Goal: Task Accomplishment & Management: Manage account settings

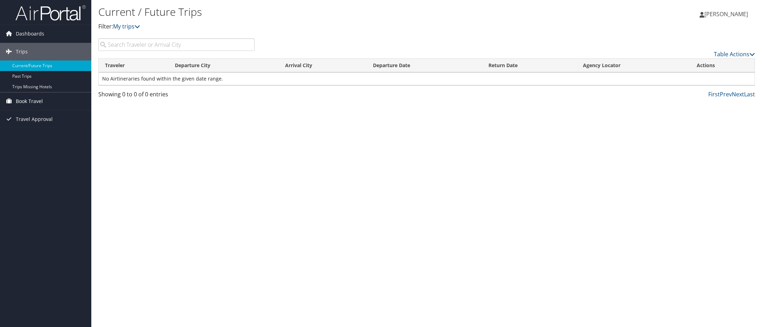
click at [30, 100] on span "Book Travel" at bounding box center [29, 101] width 27 height 18
click at [47, 126] on link "Book/Manage Online Trips" at bounding box center [45, 126] width 91 height 11
click at [713, 14] on span "[PERSON_NAME]" at bounding box center [727, 14] width 44 height 8
click at [692, 60] on link "View Travel Profile" at bounding box center [709, 63] width 78 height 12
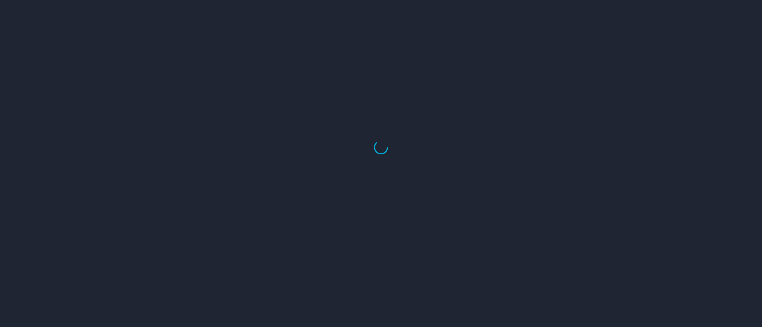
select select "US"
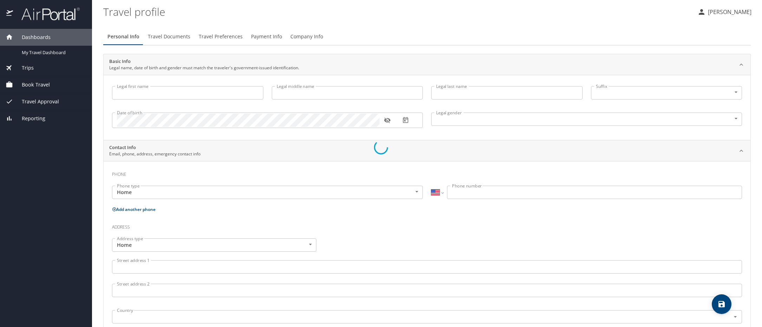
type input "[PERSON_NAME]"
type input "Pounders"
type input "Male"
type input "Rachel"
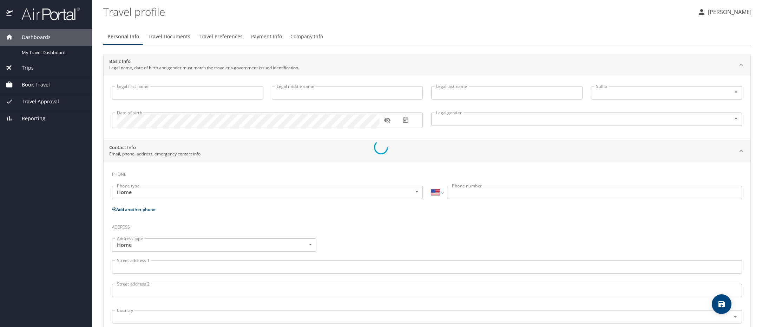
type input "Pounders"
type input "(225) 921-0613"
select select "US"
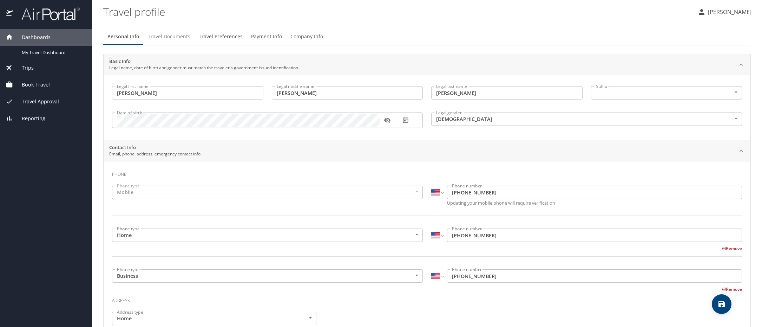
click at [170, 37] on span "Travel Documents" at bounding box center [169, 36] width 43 height 9
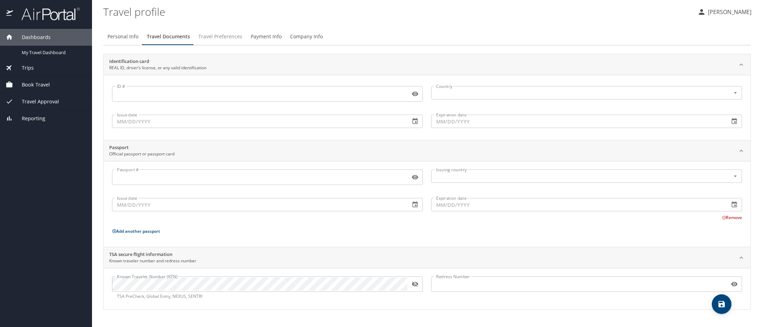
click at [218, 38] on span "Travel Preferences" at bounding box center [221, 36] width 44 height 9
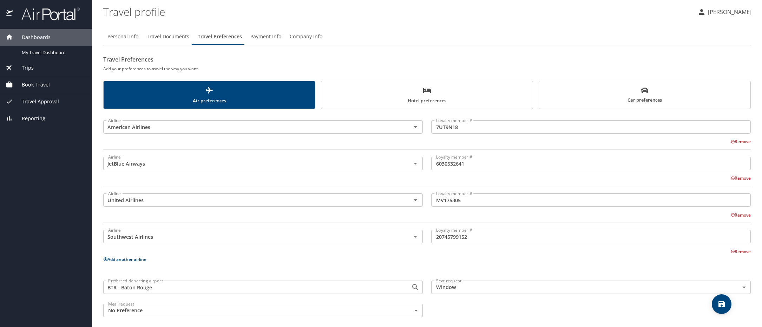
click at [427, 99] on span "Hotel preferences" at bounding box center [427, 95] width 203 height 19
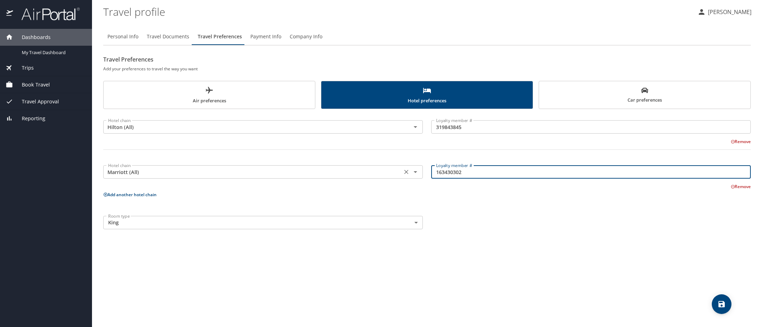
drag, startPoint x: 472, startPoint y: 173, endPoint x: 412, endPoint y: 174, distance: 59.7
click at [412, 174] on div "Hotel chain Marriott (All) Hotel chain Loyalty member # 163430302 Loyalty membe…" at bounding box center [427, 174] width 656 height 32
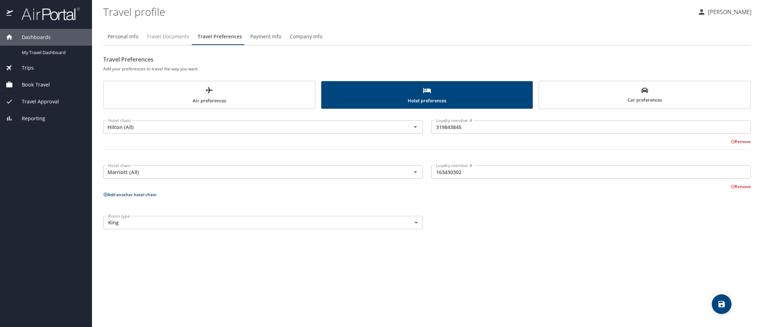
click at [164, 40] on span "Travel Documents" at bounding box center [168, 36] width 43 height 9
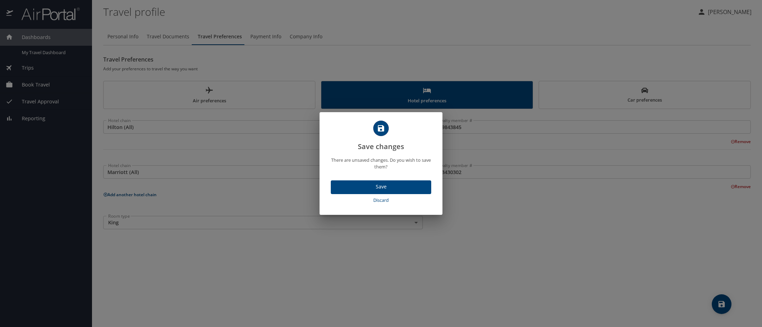
click at [401, 203] on span "Discard" at bounding box center [381, 200] width 95 height 8
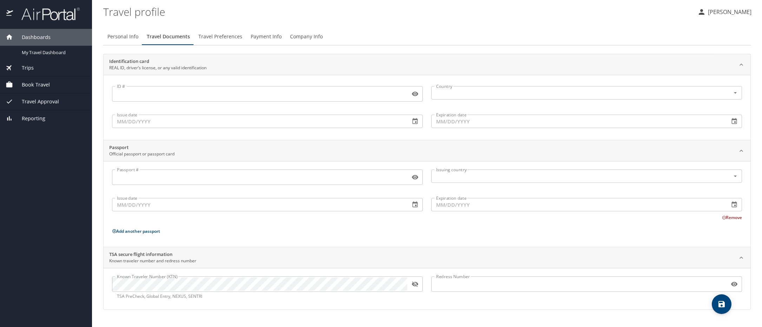
click at [200, 33] on span "Travel Preferences" at bounding box center [221, 36] width 44 height 9
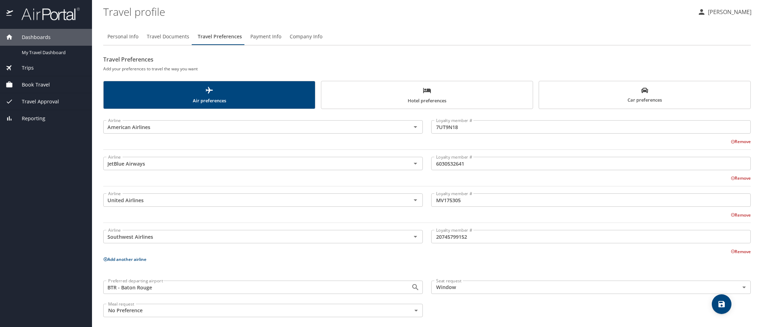
click at [640, 96] on span "Car preferences" at bounding box center [645, 95] width 203 height 17
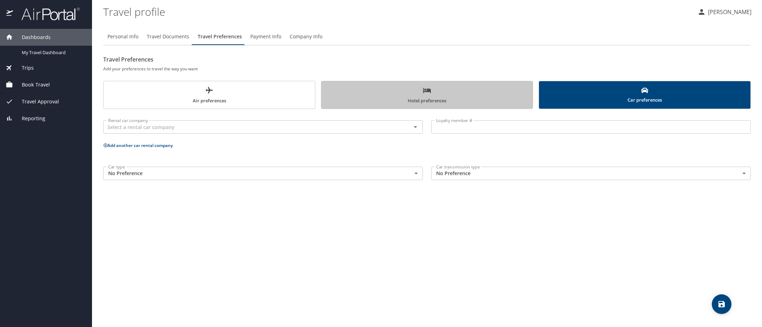
click at [436, 102] on span "Hotel preferences" at bounding box center [427, 95] width 203 height 19
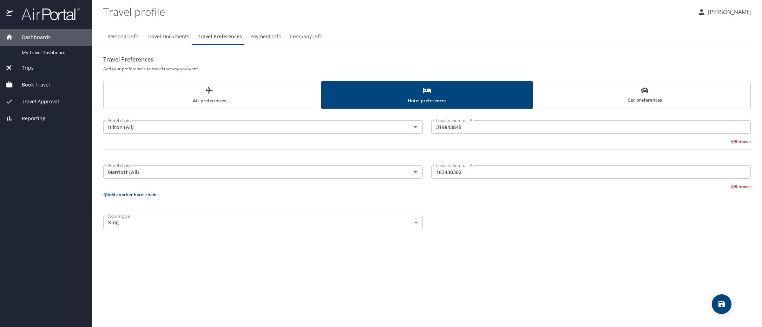
click at [210, 86] on icon "scrollable force tabs example" at bounding box center [209, 90] width 8 height 8
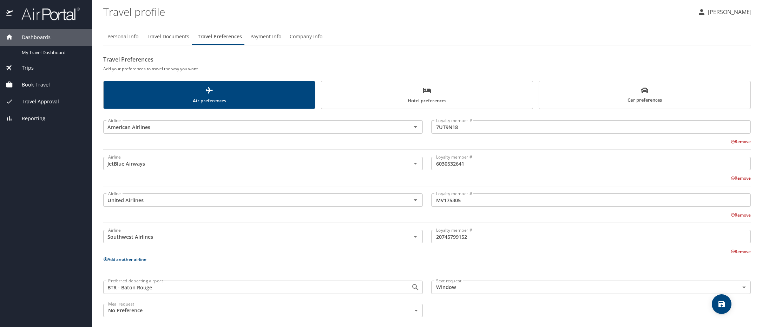
scroll to position [5, 0]
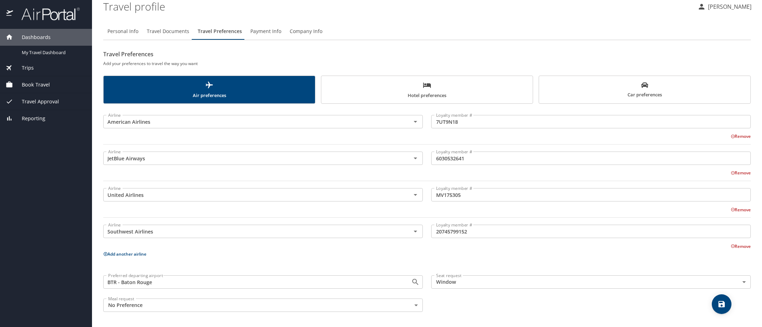
click at [30, 83] on span "Book Travel" at bounding box center [31, 85] width 37 height 8
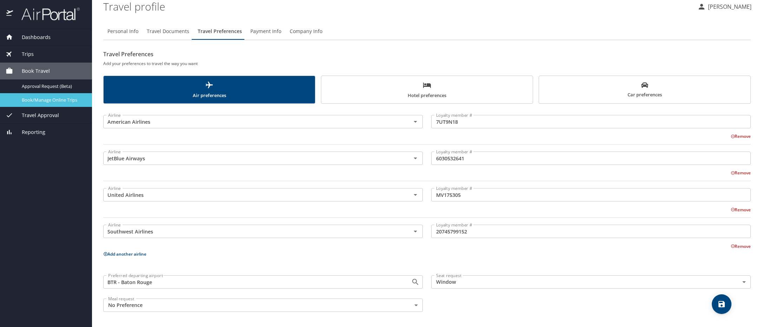
click at [57, 100] on span "Book/Manage Online Trips" at bounding box center [53, 100] width 62 height 7
click at [60, 36] on div "Dashboards" at bounding box center [46, 37] width 81 height 8
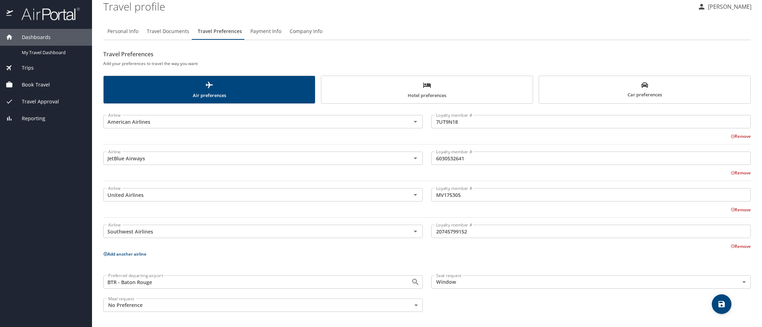
click at [28, 33] on span "Dashboards" at bounding box center [32, 37] width 38 height 8
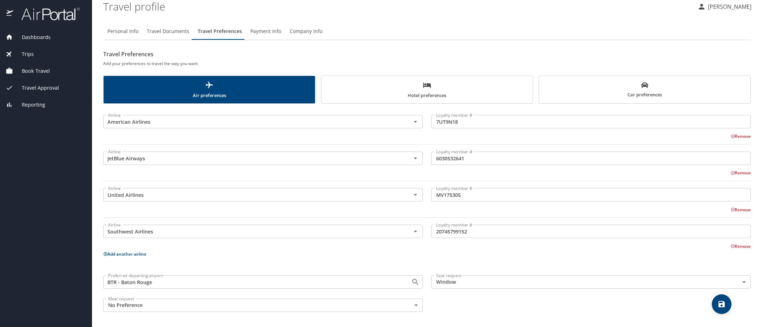
click at [41, 34] on span "Dashboards" at bounding box center [32, 37] width 38 height 8
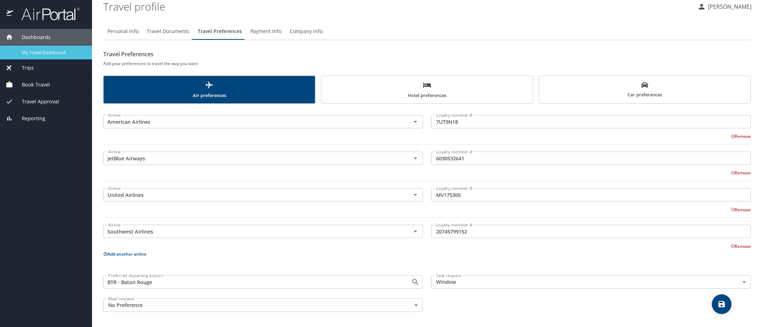
click at [41, 53] on span "My Travel Dashboard" at bounding box center [53, 52] width 62 height 7
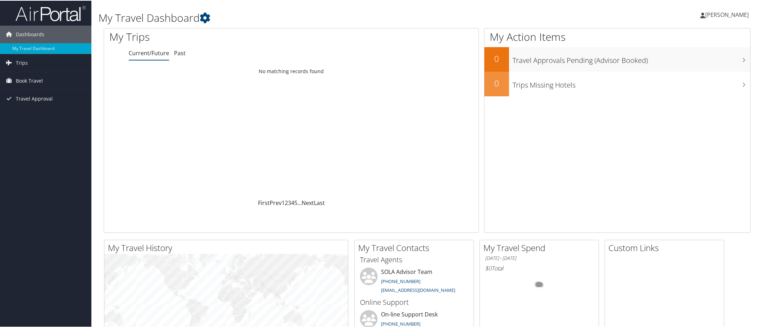
click at [733, 15] on span "[PERSON_NAME]" at bounding box center [727, 14] width 44 height 8
click at [690, 60] on link "View Travel Profile" at bounding box center [708, 63] width 78 height 12
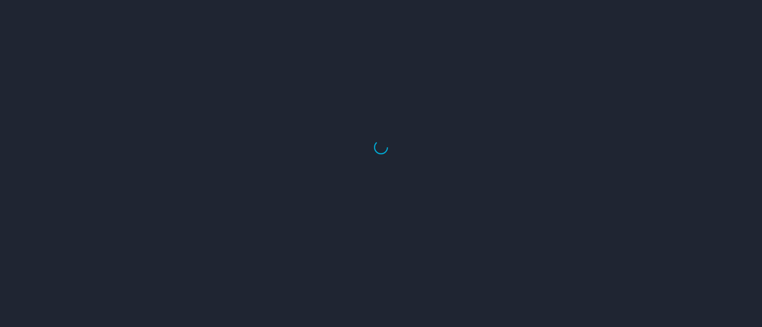
select select "US"
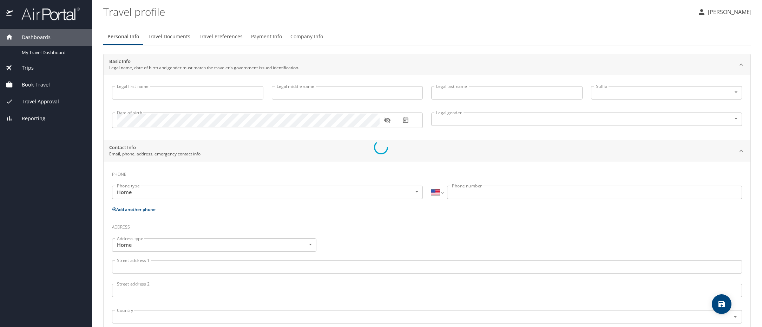
type input "[PERSON_NAME]"
type input "[DEMOGRAPHIC_DATA]"
type input "[PERSON_NAME]"
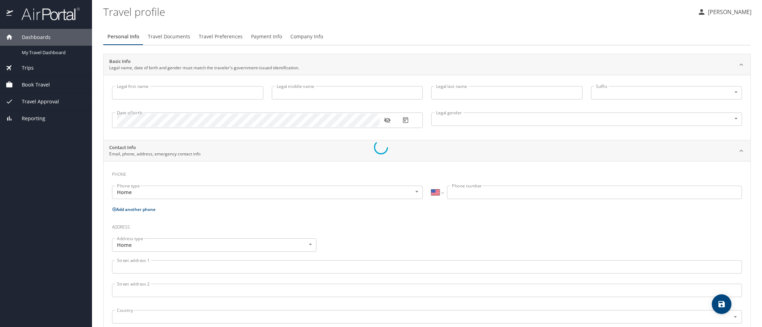
type input "[PERSON_NAME]"
type input "[PHONE_NUMBER]"
select select "US"
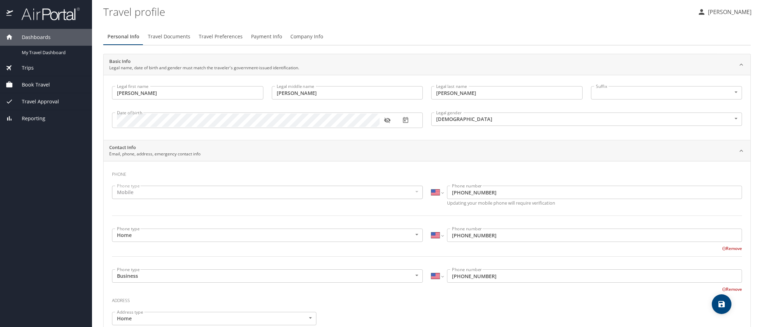
click at [211, 35] on span "Travel Preferences" at bounding box center [221, 36] width 44 height 9
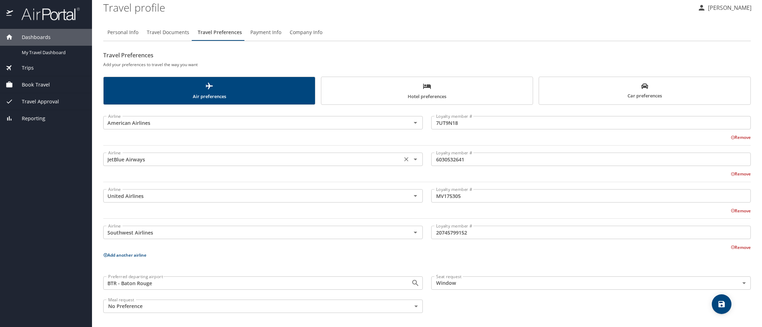
scroll to position [5, 0]
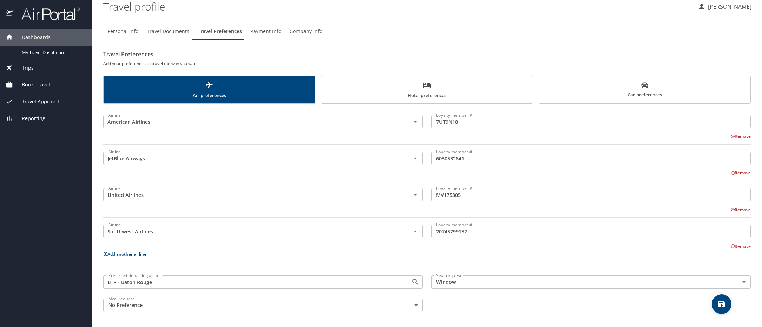
click at [32, 35] on span "Dashboards" at bounding box center [32, 37] width 38 height 8
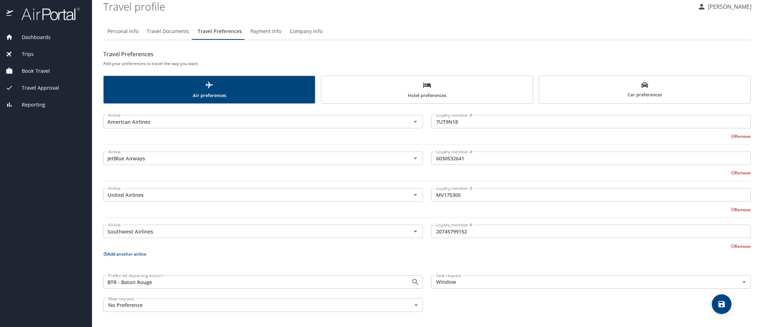
click at [28, 54] on span "Trips" at bounding box center [23, 54] width 21 height 8
